Goal: Complete application form

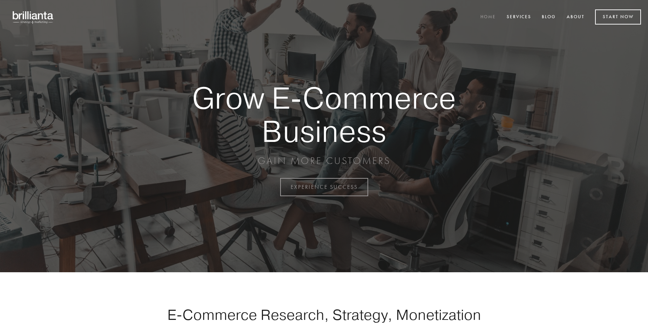
scroll to position [1838, 0]
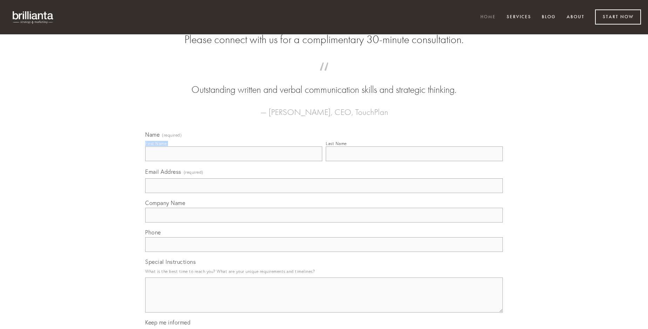
type input "[PERSON_NAME]"
click at [414, 161] on input "Last Name" at bounding box center [414, 154] width 177 height 15
type input "[PERSON_NAME]"
click at [324, 193] on input "Email Address (required)" at bounding box center [324, 185] width 358 height 15
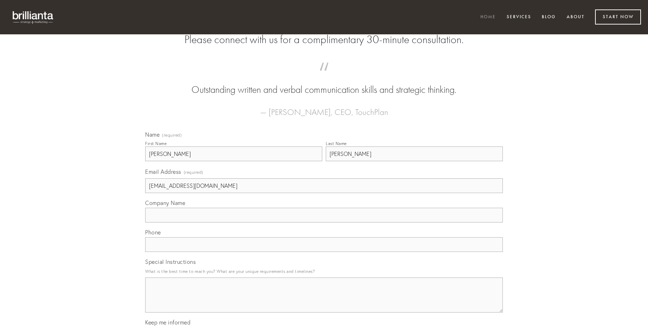
type input "[EMAIL_ADDRESS][DOMAIN_NAME]"
click at [324, 223] on input "Company Name" at bounding box center [324, 215] width 358 height 15
type input "denique"
click at [324, 252] on input "text" at bounding box center [324, 244] width 358 height 15
click at [324, 301] on textarea "Special Instructions" at bounding box center [324, 295] width 358 height 35
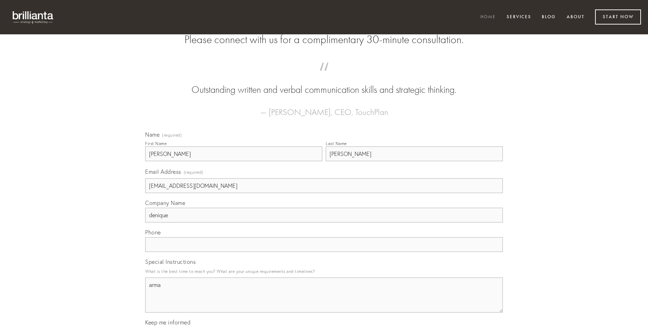
type textarea "arma"
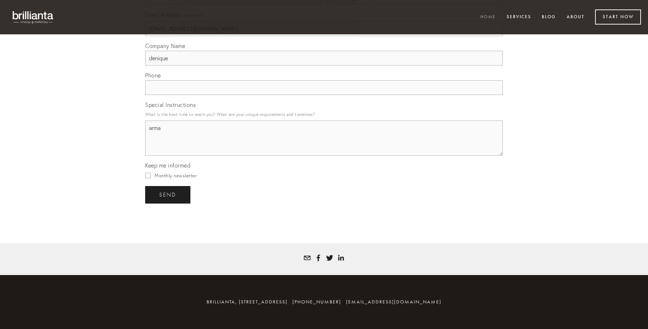
click at [168, 195] on span "send" at bounding box center [167, 195] width 17 height 6
